Goal: Task Accomplishment & Management: Manage account settings

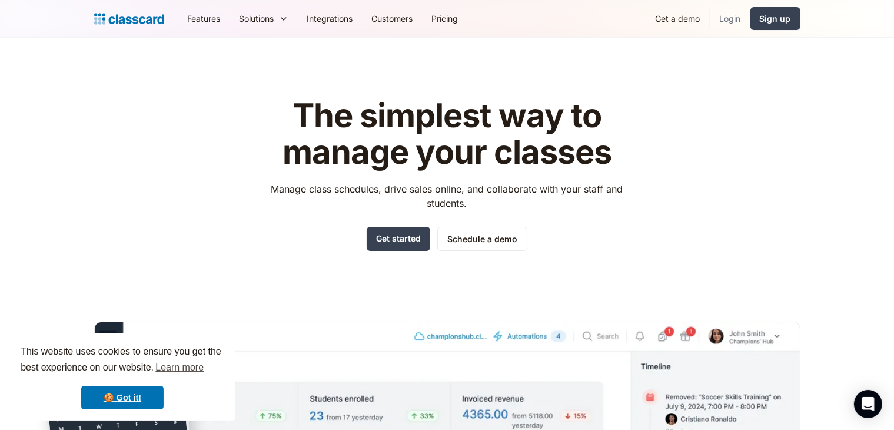
click at [730, 19] on link "Login" at bounding box center [730, 18] width 40 height 26
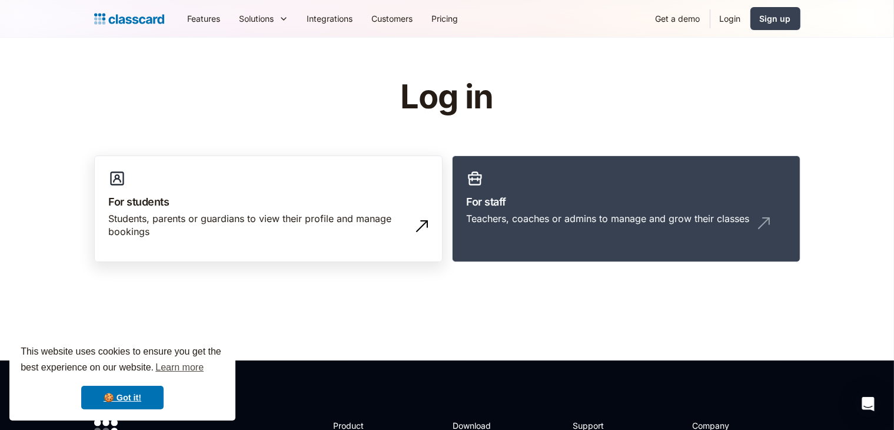
click at [377, 189] on link "For students Students, parents or guardians to view their profile and manage bo…" at bounding box center [268, 208] width 348 height 107
